Goal: Information Seeking & Learning: Learn about a topic

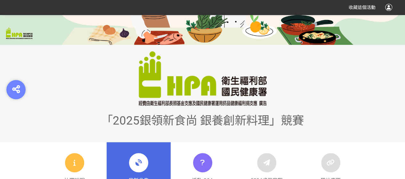
scroll to position [160, 0]
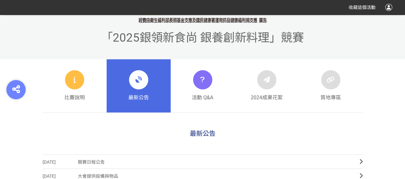
scroll to position [256, 0]
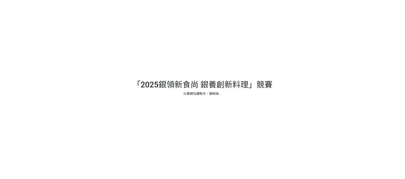
scroll to position [256, 0]
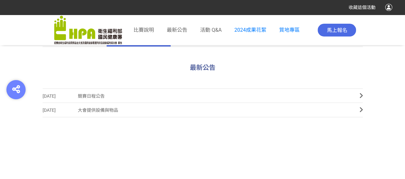
click at [364, 96] on div "最新公告 2025-07-09 競賽日程公告 2025-03-20 大會提供設備與物品" at bounding box center [202, 132] width 365 height 138
click at [359, 95] on link "2025-07-09 競賽日程公告" at bounding box center [203, 95] width 320 height 14
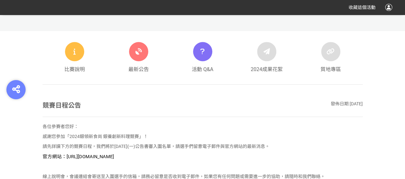
scroll to position [192, 0]
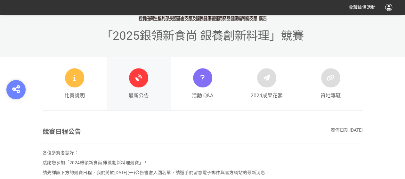
click at [140, 84] on div at bounding box center [138, 77] width 19 height 19
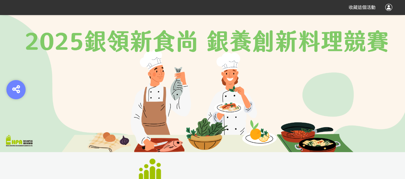
click at [303, 68] on img at bounding box center [202, 83] width 405 height 137
